Goal: Information Seeking & Learning: Learn about a topic

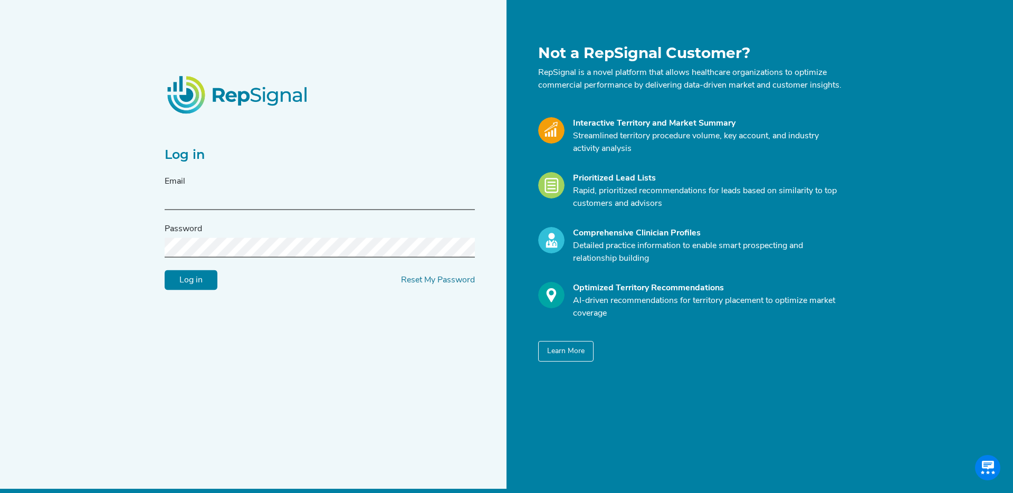
type input "pphadke@s2nhealth.com"
click at [182, 288] on input "Log in" at bounding box center [191, 280] width 53 height 20
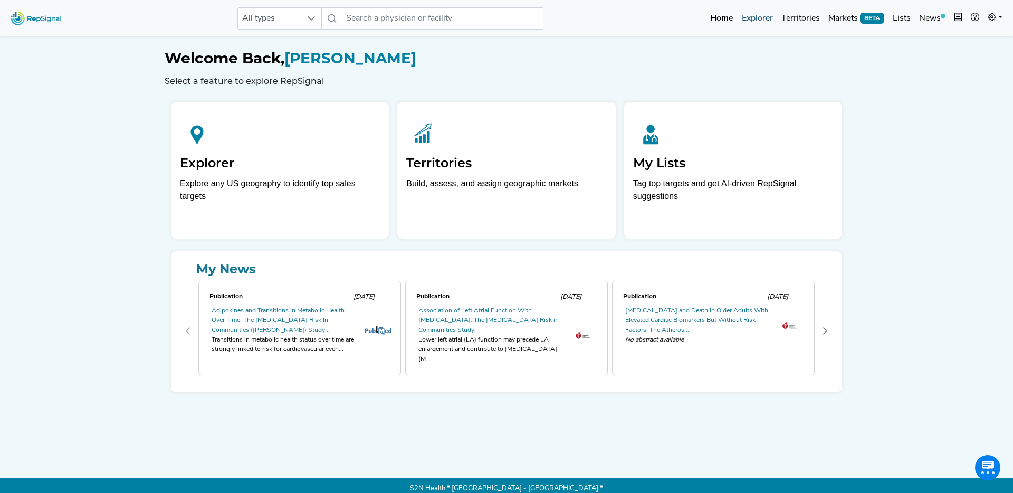
click at [769, 18] on link "Explorer" at bounding box center [758, 18] width 40 height 21
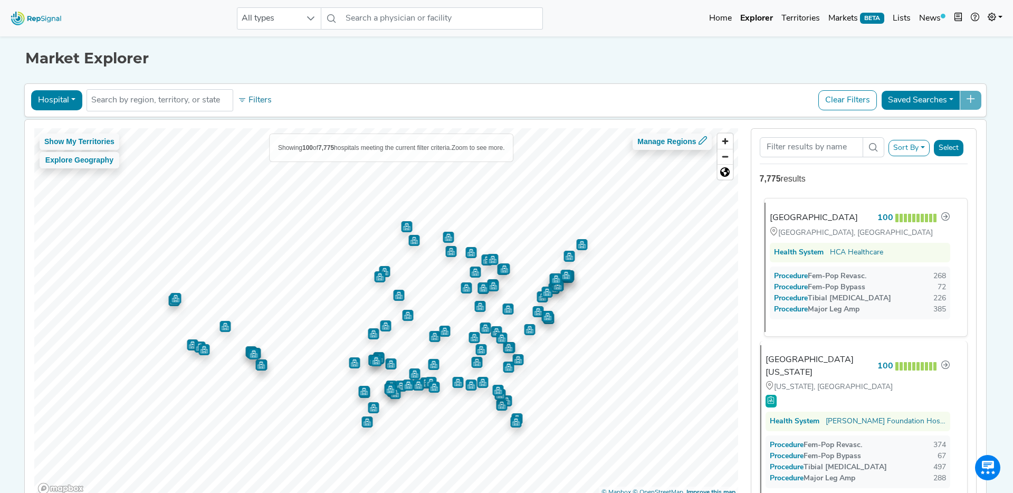
click at [822, 227] on div "[GEOGRAPHIC_DATA], [GEOGRAPHIC_DATA]" at bounding box center [860, 233] width 181 height 12
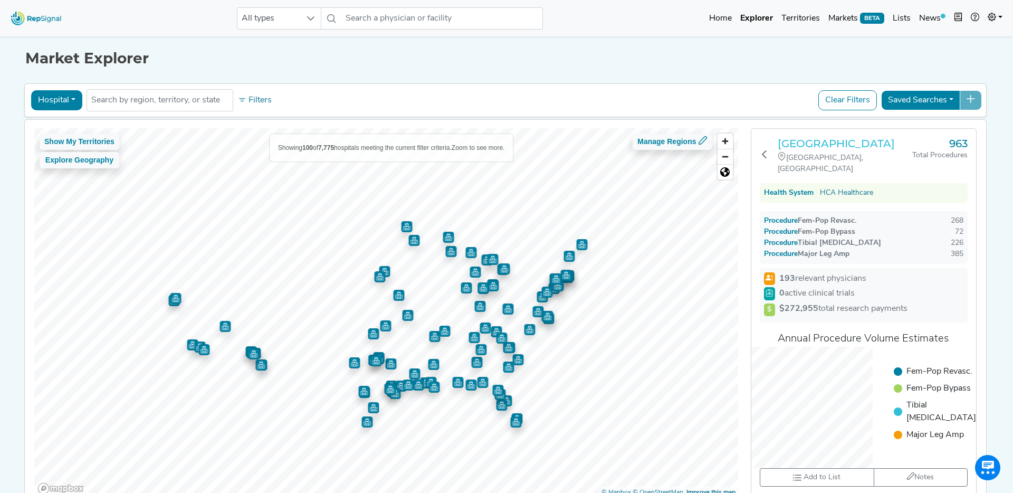
click at [813, 141] on h3 "[GEOGRAPHIC_DATA]" at bounding box center [845, 143] width 135 height 13
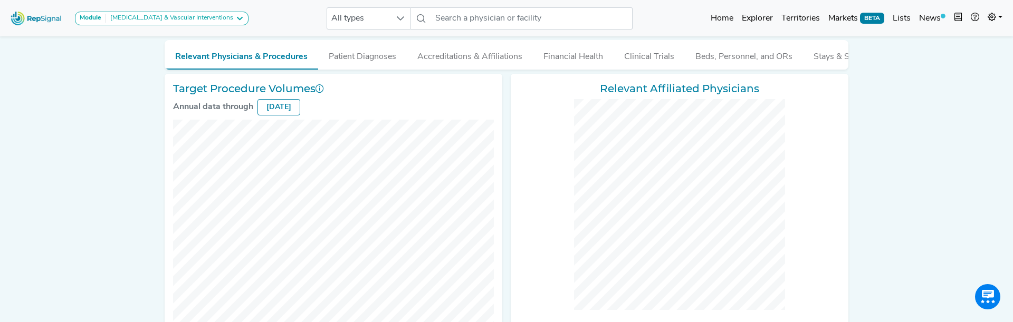
scroll to position [132, 0]
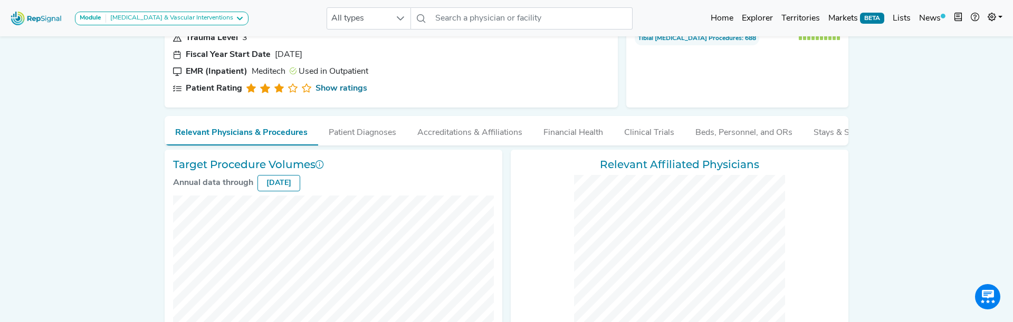
click at [395, 173] on div "Target Procedure Volumes Annual data through [DATE]" at bounding box center [334, 282] width 338 height 265
click at [635, 139] on button "Clinical Trials" at bounding box center [649, 130] width 71 height 28
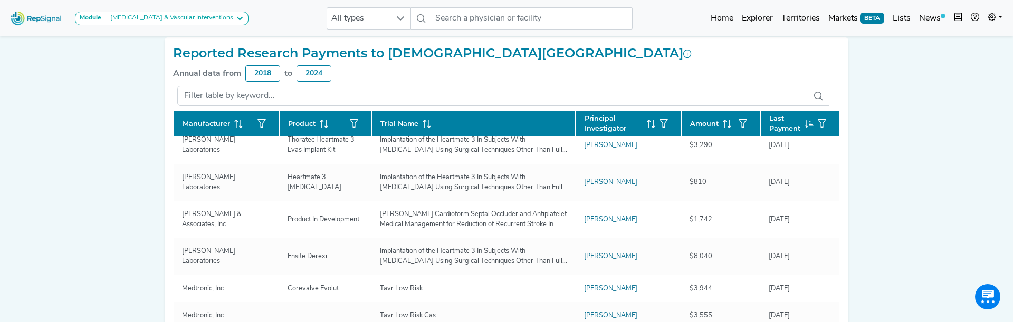
scroll to position [0, 0]
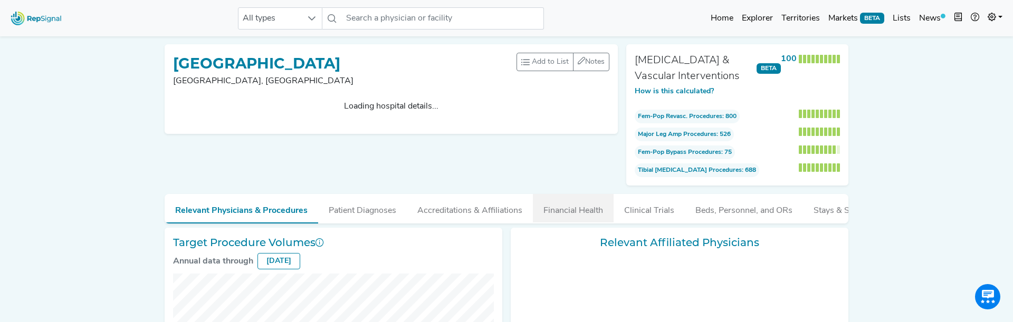
click at [567, 161] on div "Methodist Hospital San Antonio, TX Add to List Recent Lists: Starred Hospitals …" at bounding box center [391, 114] width 462 height 141
click at [583, 212] on button "Financial Health" at bounding box center [573, 208] width 81 height 28
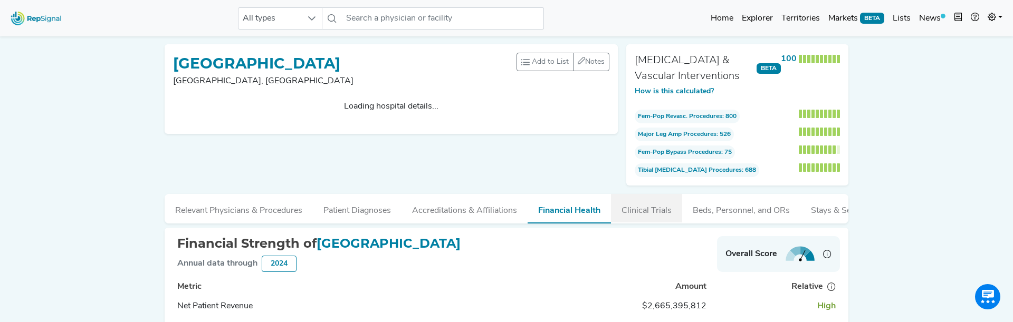
click at [638, 194] on button "Clinical Trials" at bounding box center [646, 208] width 71 height 28
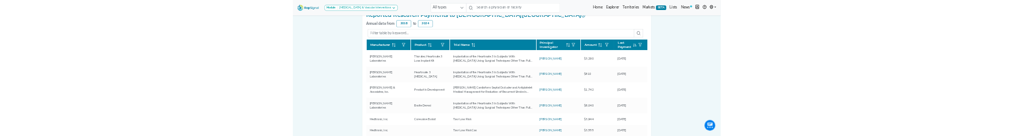
scroll to position [320, 0]
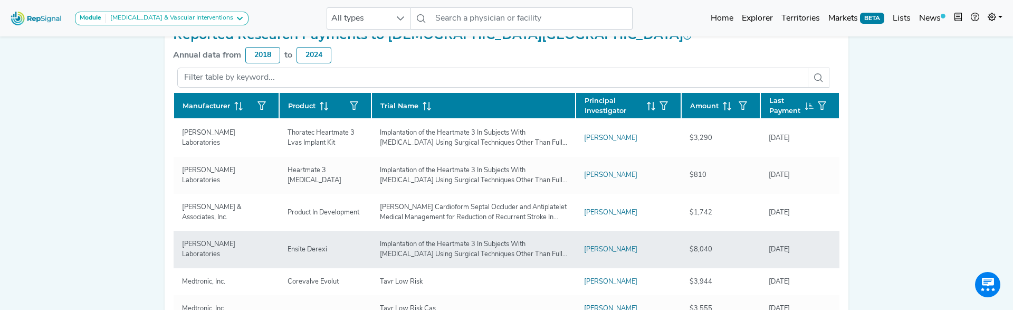
click at [437, 245] on td "Implantation of the Heartmate 3 In Subjects With [MEDICAL_DATA] Using Surgical …" at bounding box center [473, 249] width 204 height 37
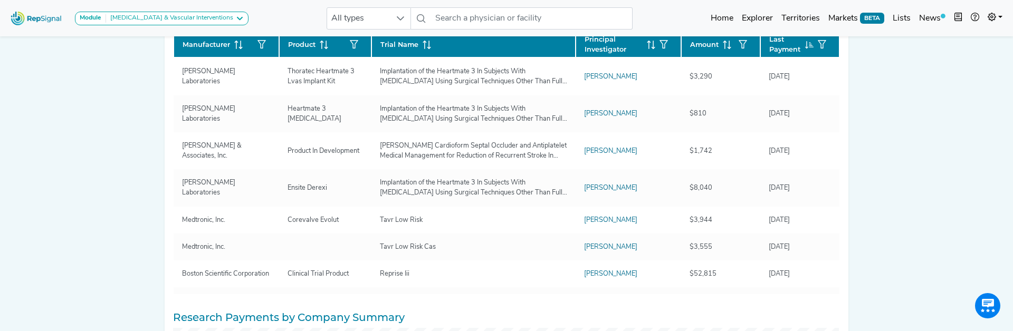
scroll to position [228, 0]
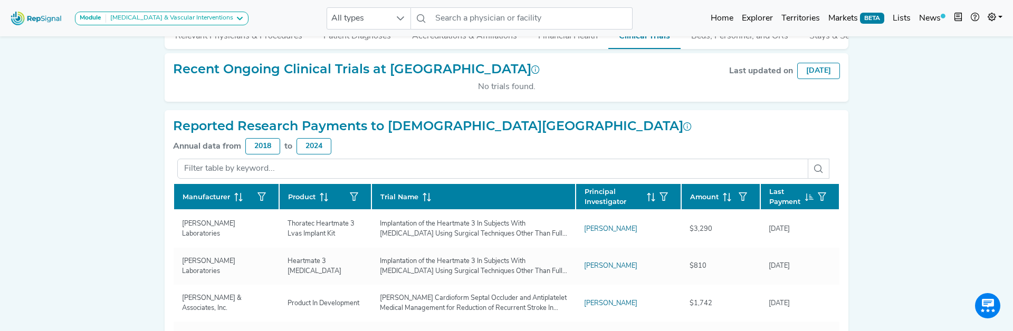
click at [145, 231] on div "Module Amputation & Vascular Interventions AV Access Airway Clearance Ambulator…" at bounding box center [506, 293] width 1013 height 1042
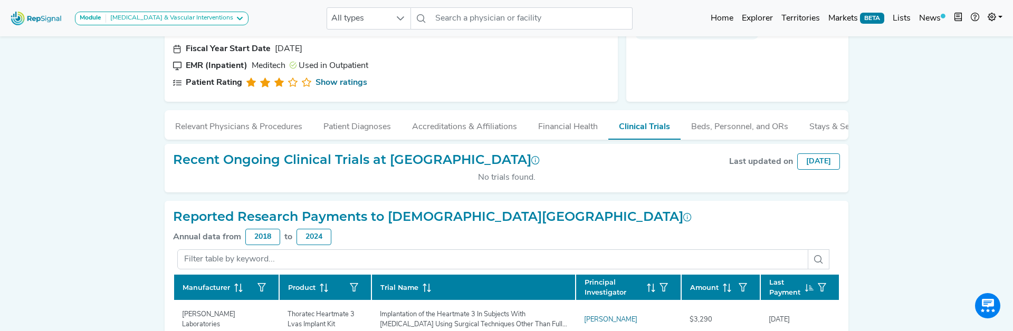
scroll to position [135, 0]
